Goal: Use online tool/utility: Utilize a website feature to perform a specific function

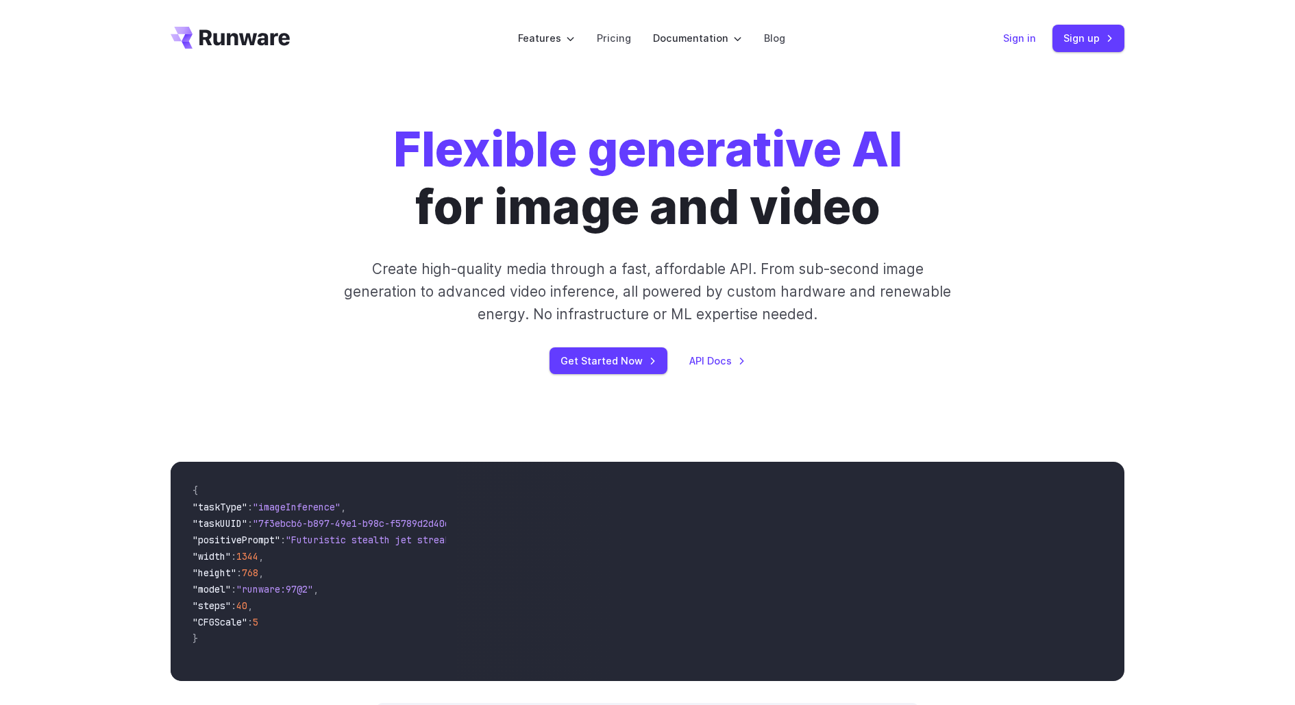
click at [1028, 40] on link "Sign in" at bounding box center [1019, 38] width 33 height 16
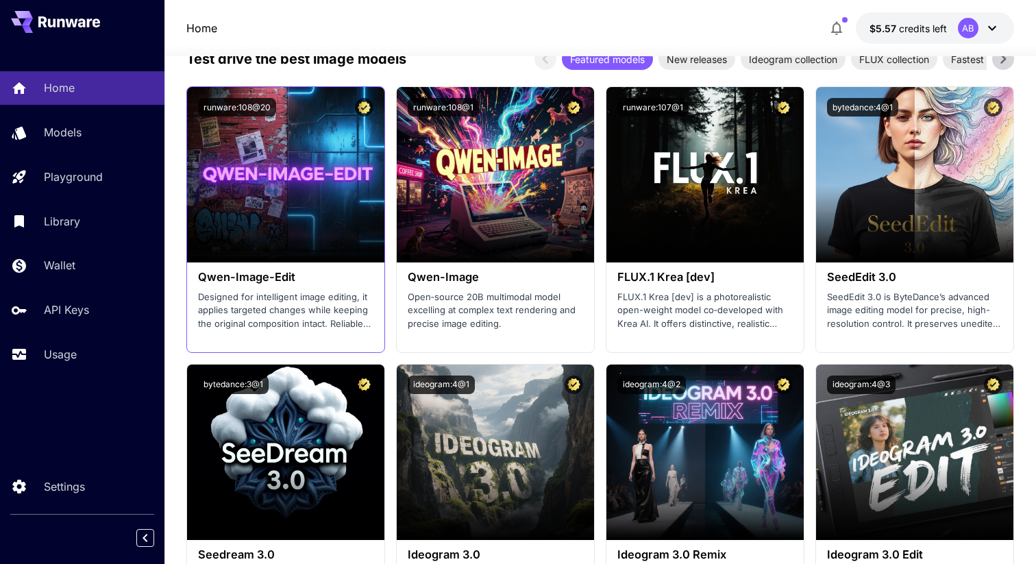
scroll to position [1717, 0]
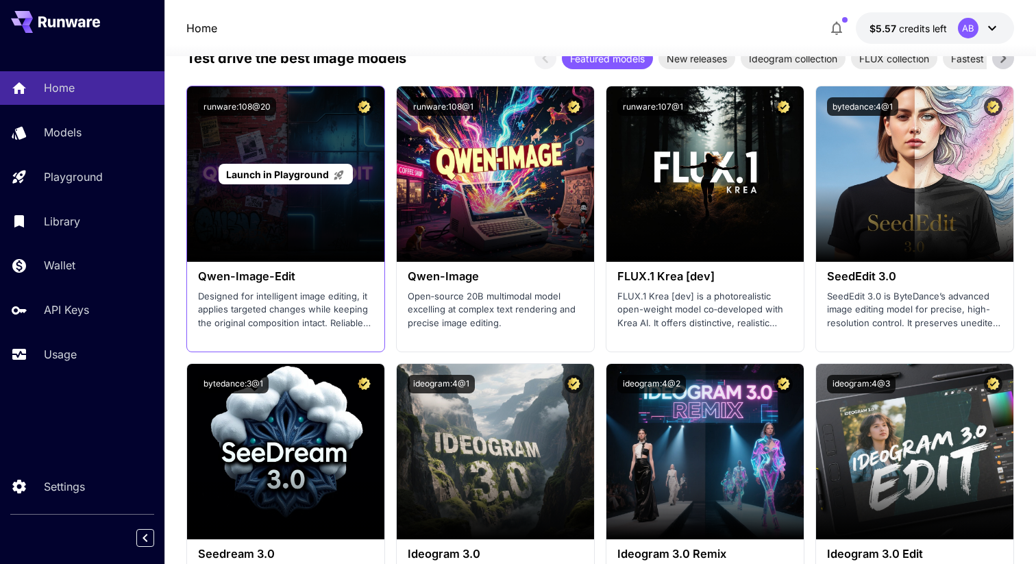
click at [288, 175] on span "Launch in Playground" at bounding box center [277, 175] width 103 height 12
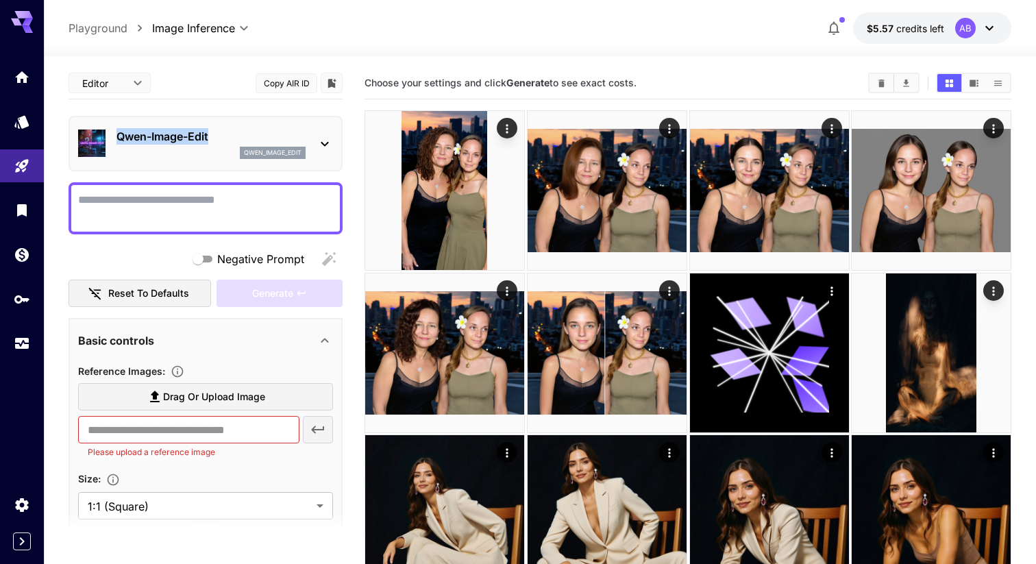
drag, startPoint x: 215, startPoint y: 135, endPoint x: 119, endPoint y: 134, distance: 95.9
click at [119, 134] on p "Qwen-Image-Edit" at bounding box center [210, 136] width 189 height 16
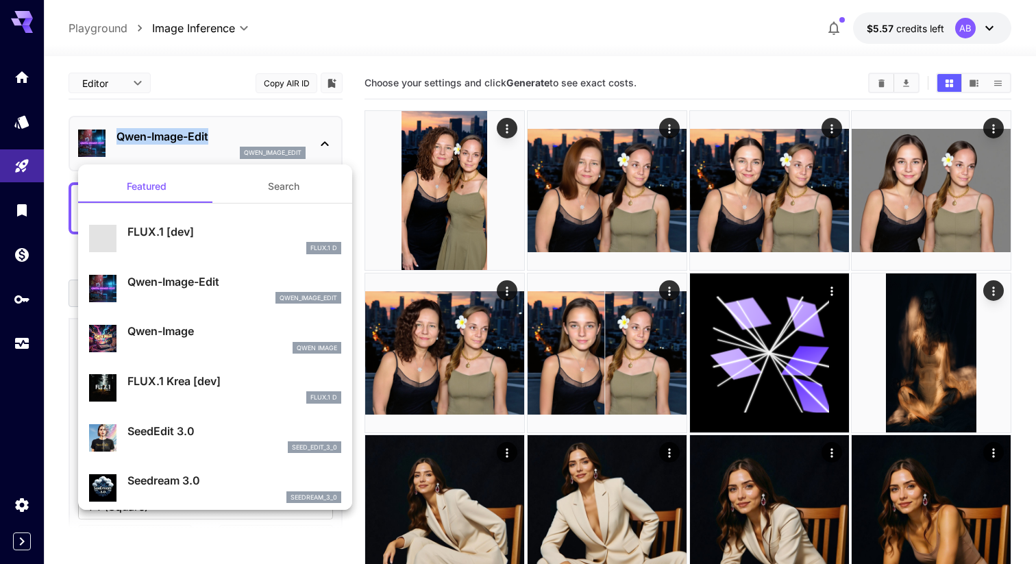
copy p "Qwen-Image-Edit"
click at [242, 105] on div at bounding box center [518, 282] width 1036 height 564
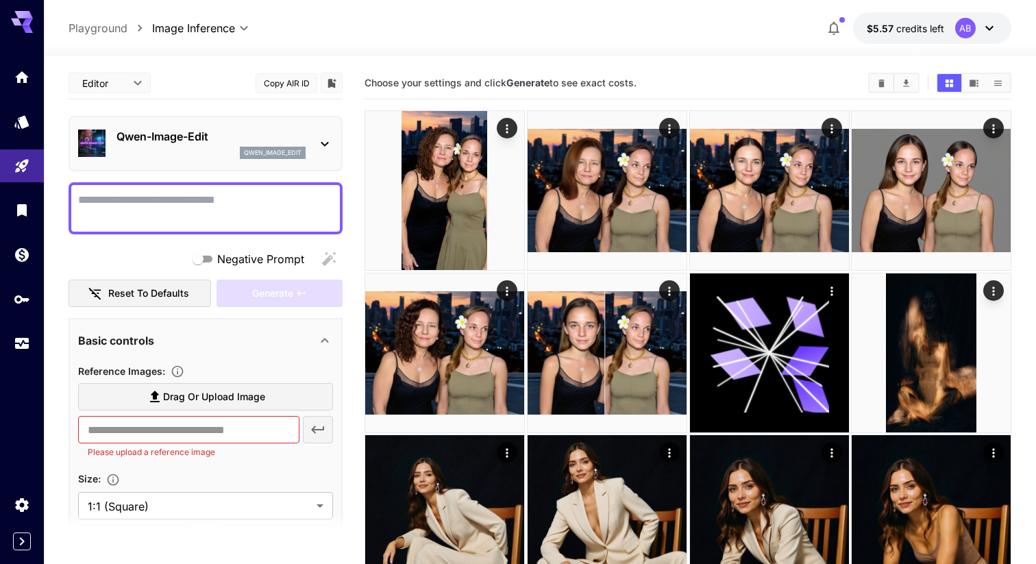
click at [221, 399] on span "Drag or upload image" at bounding box center [214, 396] width 102 height 17
click at [0, 0] on input "Drag or upload image" at bounding box center [0, 0] width 0 height 0
type input "**********"
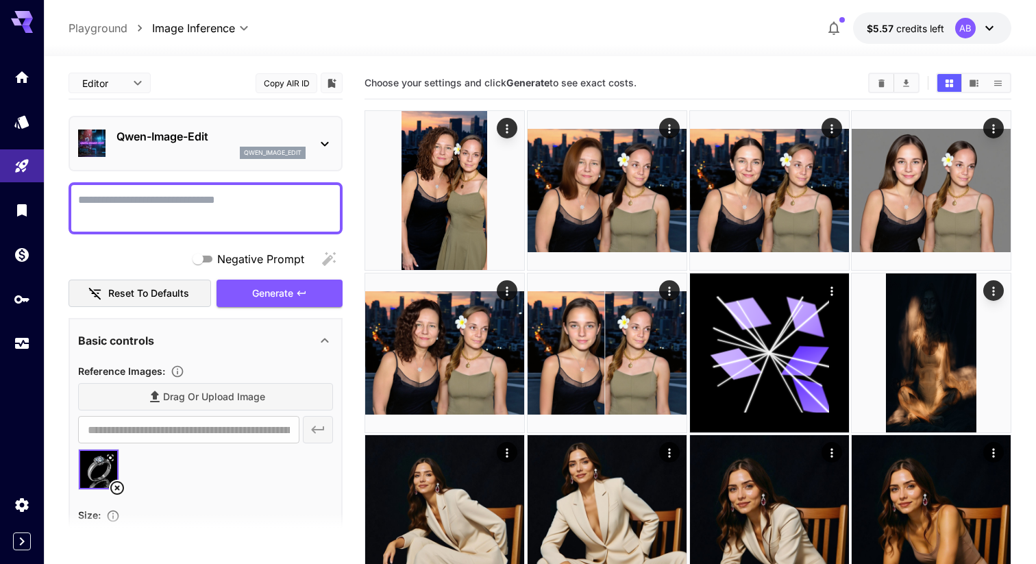
click at [179, 204] on textarea "Negative Prompt" at bounding box center [205, 208] width 255 height 33
type textarea "**********"
click at [286, 291] on span "Generate" at bounding box center [272, 293] width 41 height 17
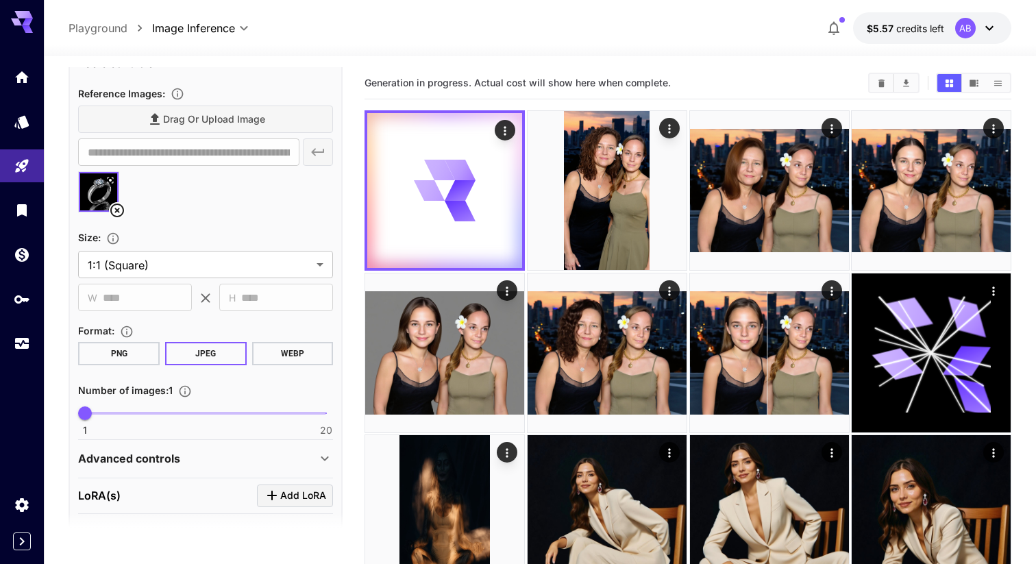
scroll to position [280, 0]
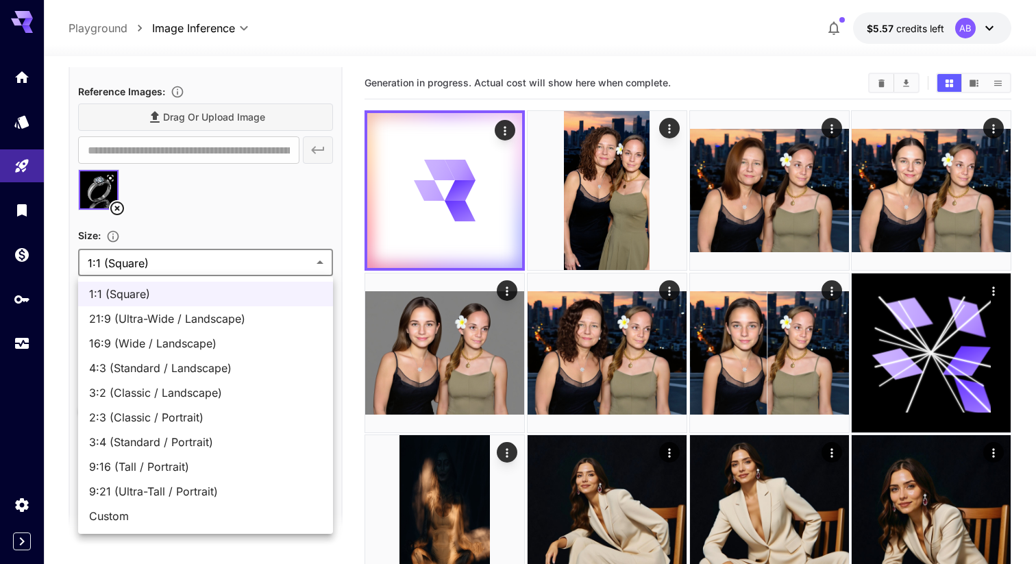
click at [290, 264] on div at bounding box center [518, 282] width 1036 height 564
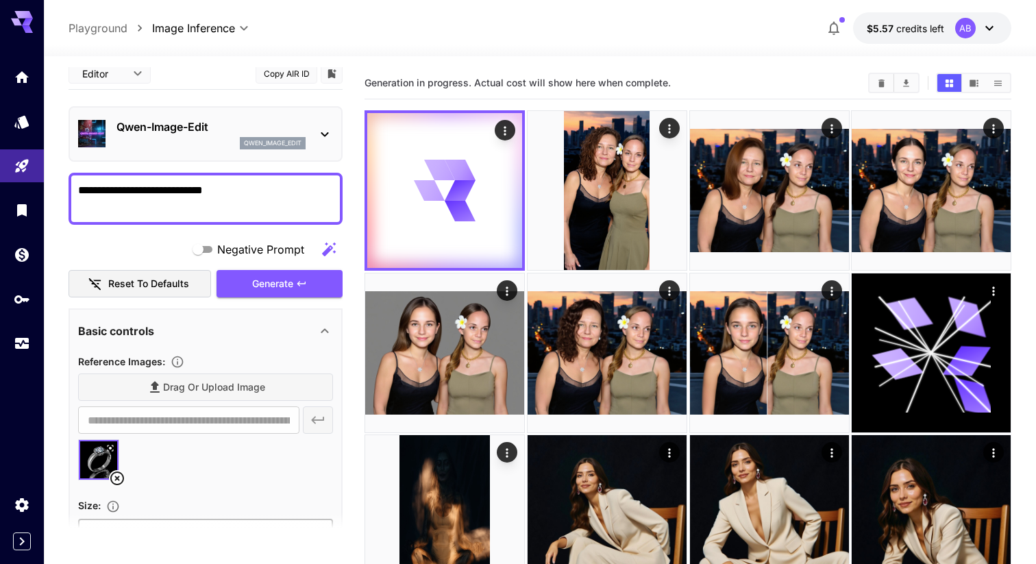
scroll to position [0, 0]
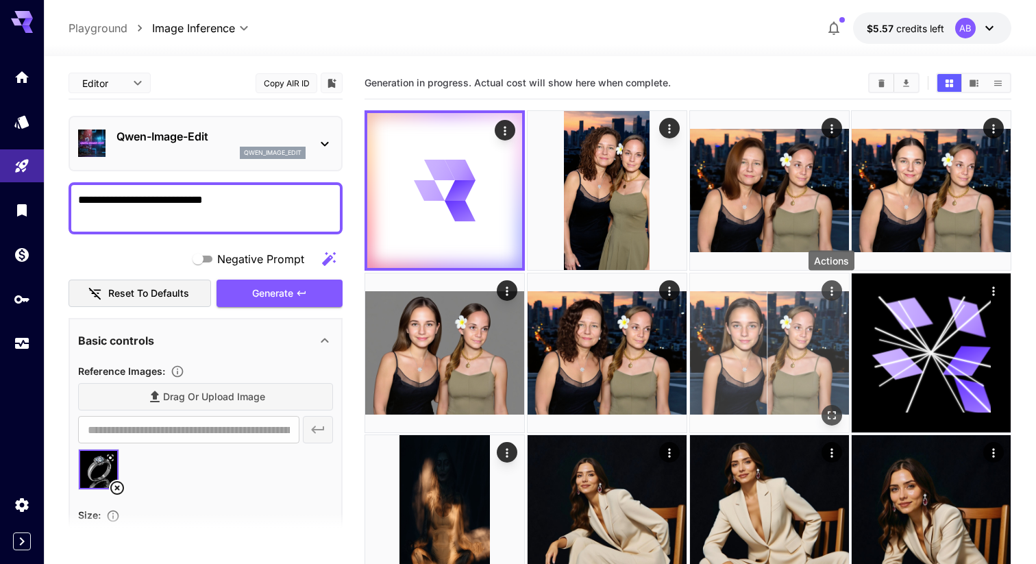
click at [832, 290] on icon "Actions" at bounding box center [831, 291] width 14 height 14
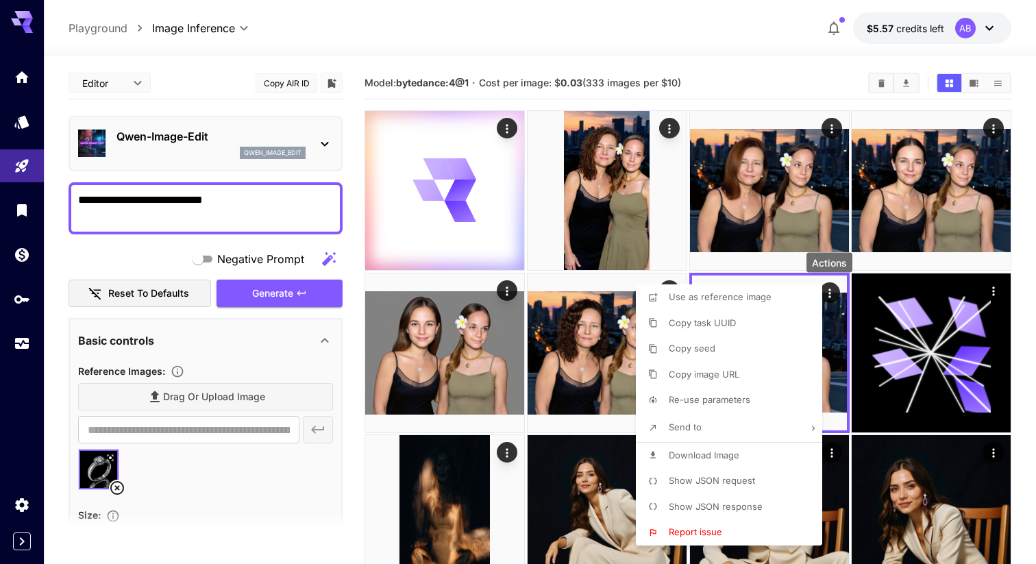
click at [747, 102] on div at bounding box center [518, 282] width 1036 height 564
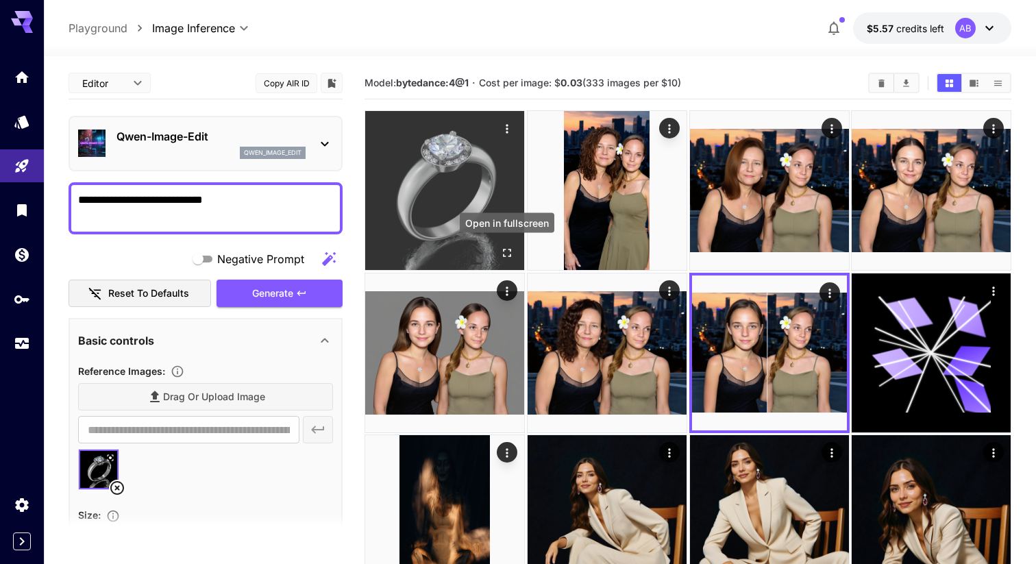
click at [504, 253] on icon "Open in fullscreen" at bounding box center [507, 253] width 14 height 14
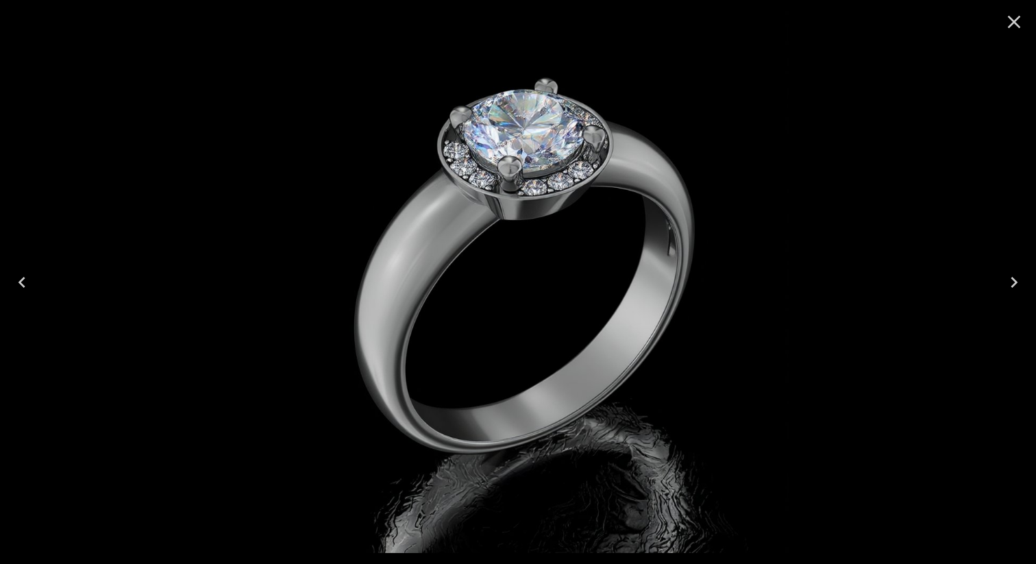
click at [1010, 23] on icon "Close" at bounding box center [1014, 22] width 22 height 22
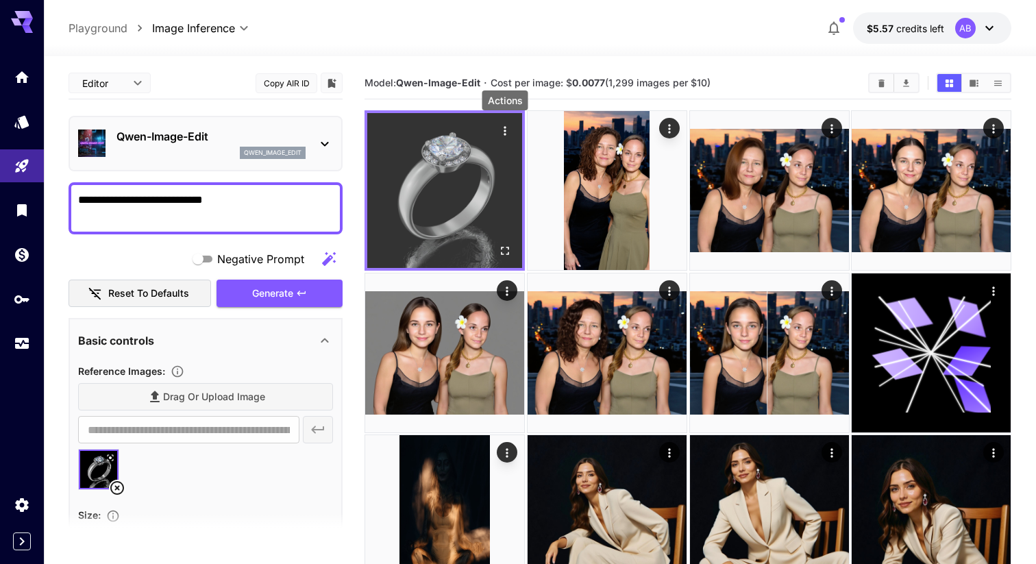
click at [506, 131] on icon "Actions" at bounding box center [505, 131] width 14 height 14
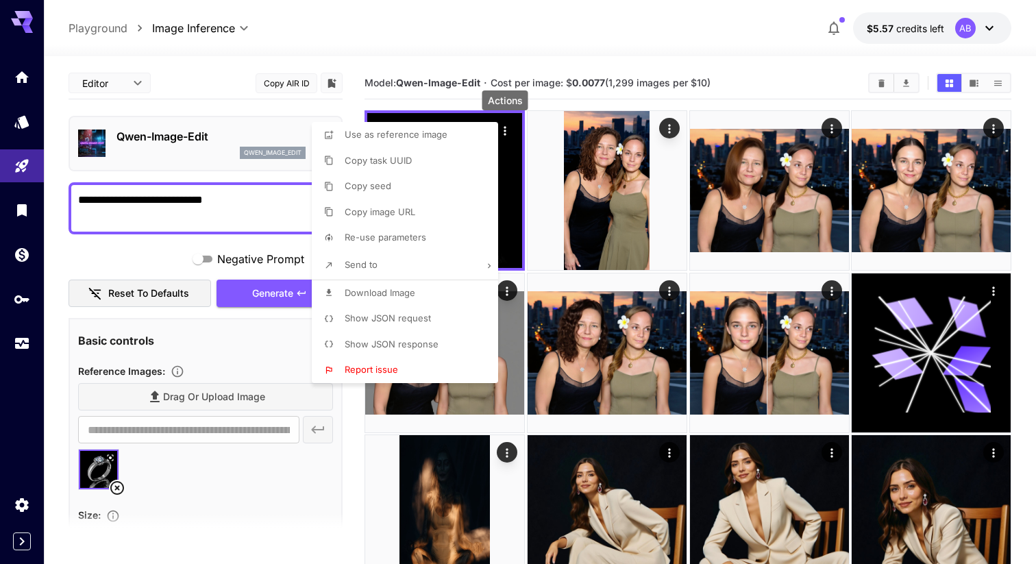
click at [403, 290] on span "Download Image" at bounding box center [380, 292] width 71 height 11
click at [127, 85] on div at bounding box center [518, 282] width 1036 height 564
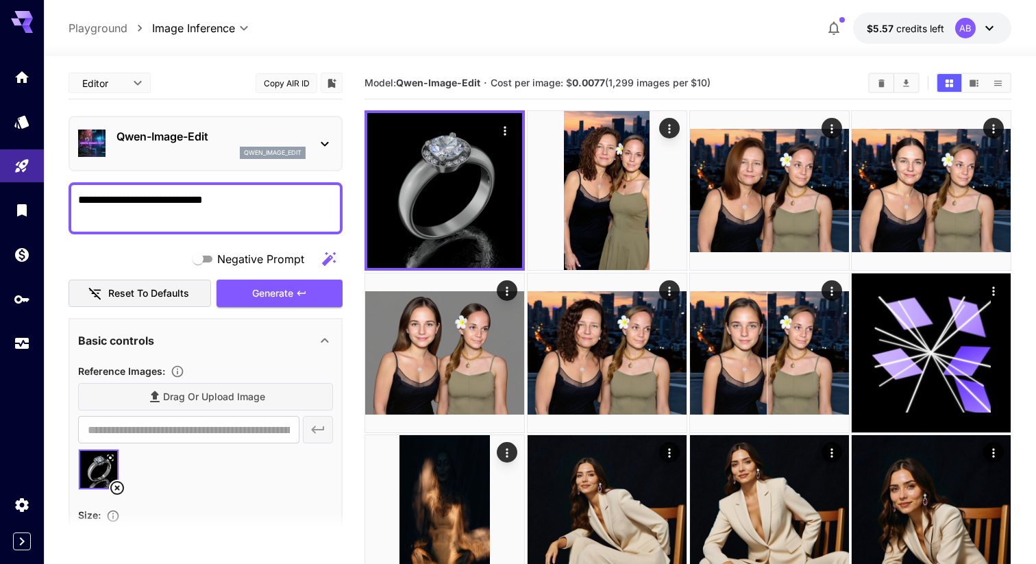
click at [127, 85] on div at bounding box center [518, 282] width 1036 height 564
click at [211, 138] on p "Qwen-Image-Edit" at bounding box center [210, 136] width 189 height 16
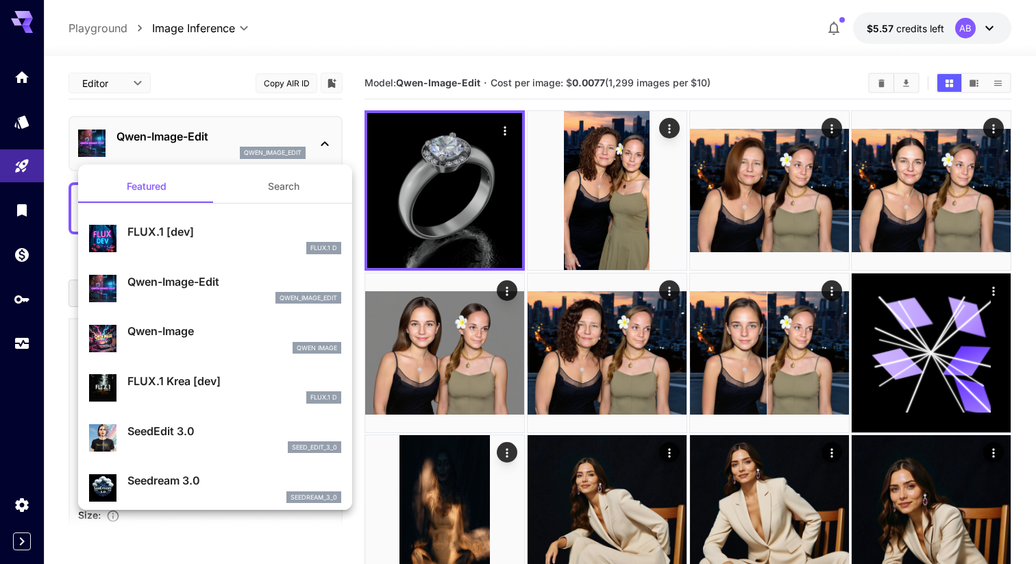
click at [212, 135] on div at bounding box center [518, 282] width 1036 height 564
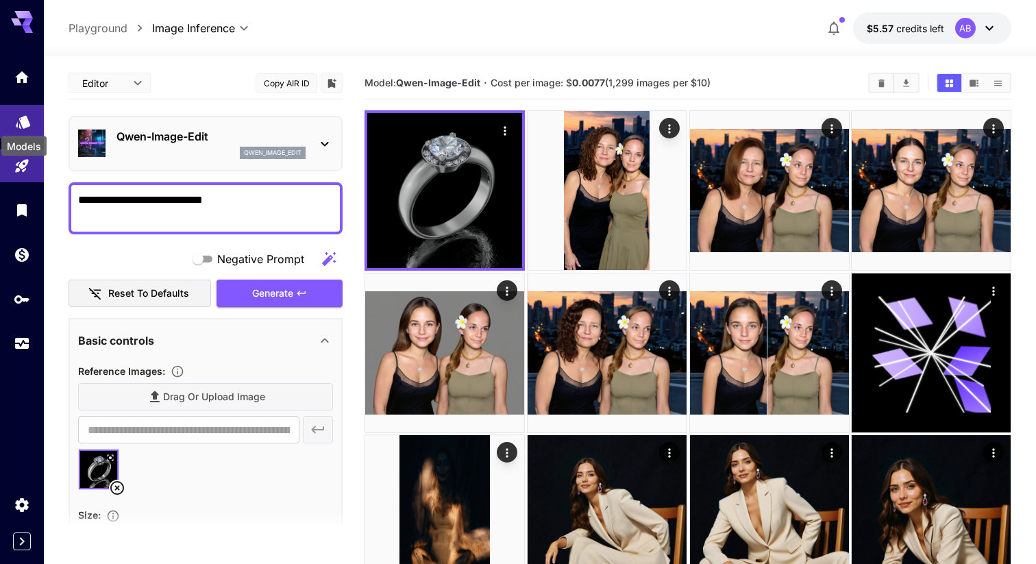
click at [18, 118] on icon "Models" at bounding box center [23, 119] width 16 height 16
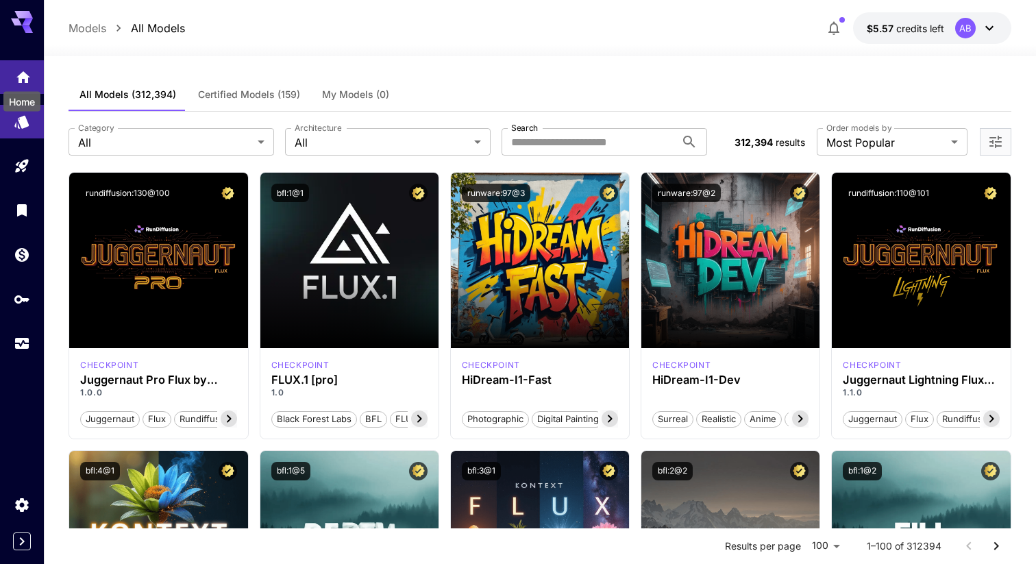
click at [25, 79] on icon "Home" at bounding box center [23, 73] width 14 height 12
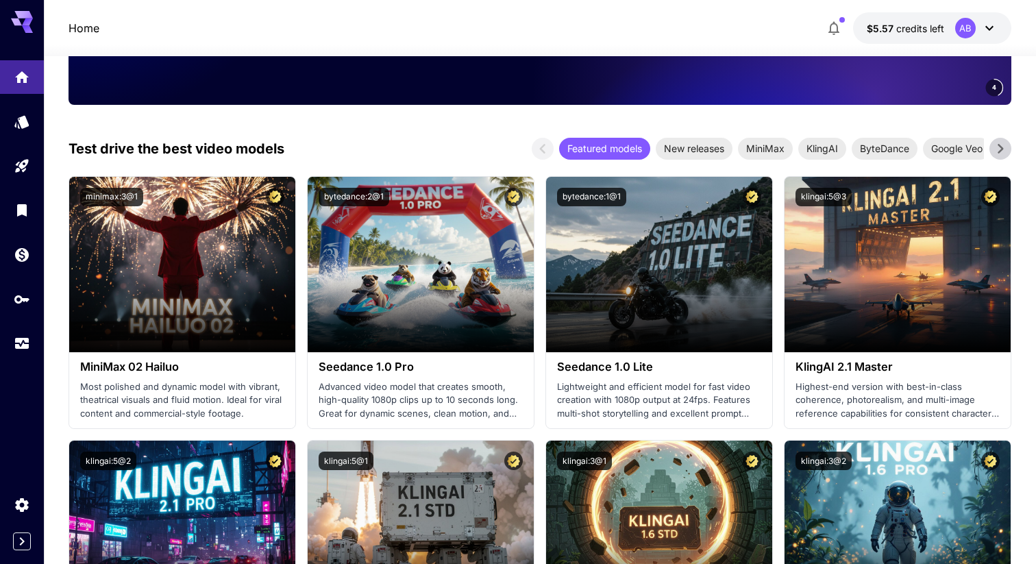
scroll to position [260, 0]
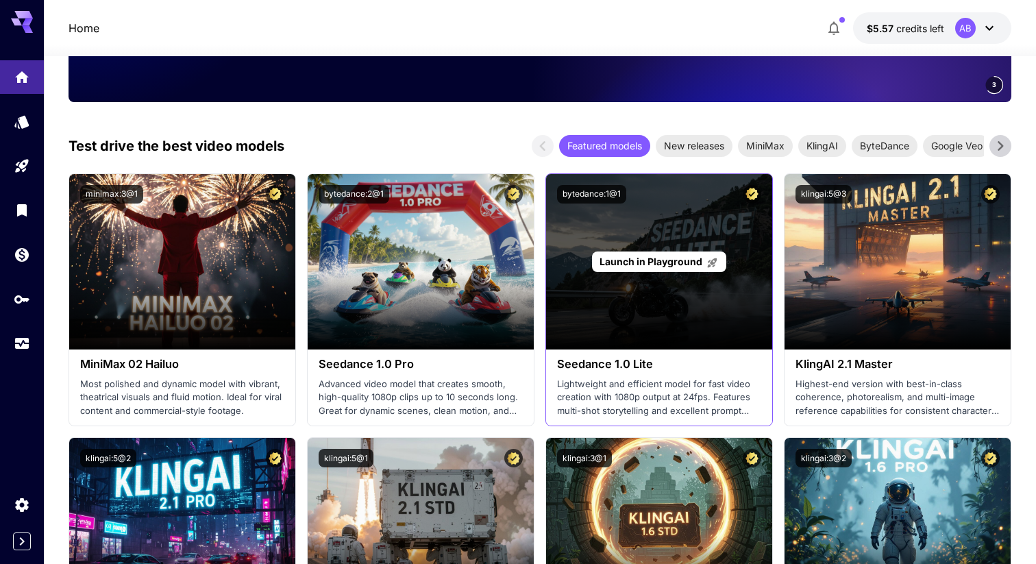
click at [656, 260] on span "Launch in Playground" at bounding box center [650, 262] width 103 height 12
